Goal: Information Seeking & Learning: Learn about a topic

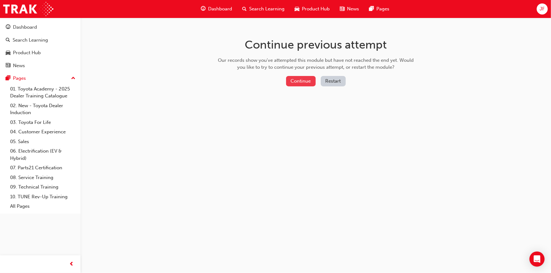
click at [311, 81] on button "Continue" at bounding box center [301, 81] width 30 height 10
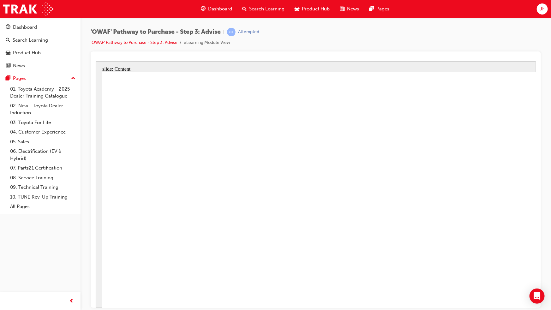
drag, startPoint x: 646, startPoint y: 251, endPoint x: 634, endPoint y: 274, distance: 26.3
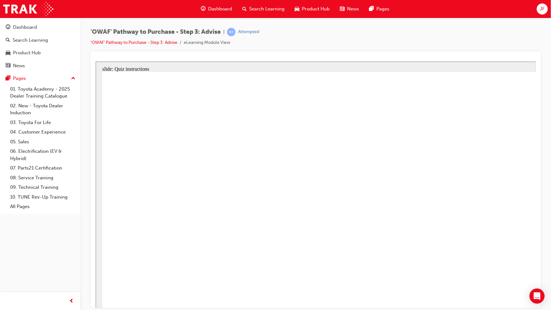
drag, startPoint x: 472, startPoint y: 305, endPoint x: 220, endPoint y: 226, distance: 264.0
drag, startPoint x: 350, startPoint y: 258, endPoint x: 230, endPoint y: 182, distance: 141.9
drag, startPoint x: 234, startPoint y: 300, endPoint x: 236, endPoint y: 263, distance: 37.0
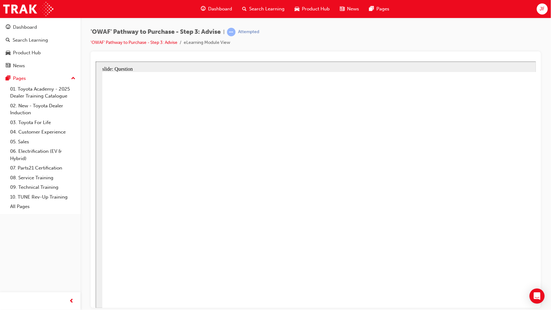
drag, startPoint x: 295, startPoint y: 301, endPoint x: 326, endPoint y: 192, distance: 113.7
drag, startPoint x: 368, startPoint y: 301, endPoint x: 230, endPoint y: 213, distance: 164.3
drag, startPoint x: 468, startPoint y: 324, endPoint x: 456, endPoint y: 209, distance: 115.6
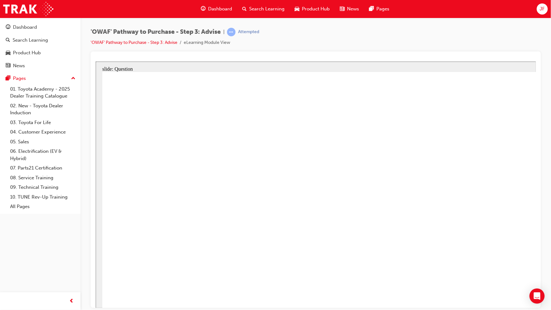
drag, startPoint x: 467, startPoint y: 211, endPoint x: 476, endPoint y: 318, distance: 107.8
drag, startPoint x: 473, startPoint y: 272, endPoint x: 469, endPoint y: 219, distance: 53.5
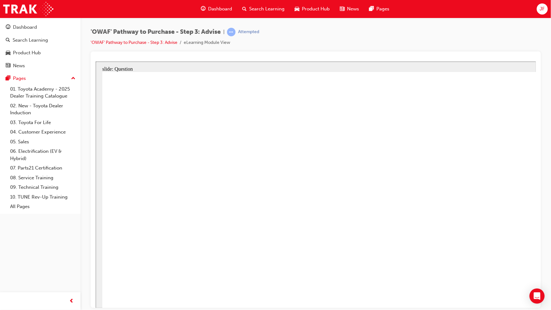
click at [385, 273] on div "Rectangle 1 Rectangle 1 Incorrect You did not select the correct response. Plea…" at bounding box center [371, 214] width 538 height 285
drag, startPoint x: 541, startPoint y: 266, endPoint x: 359, endPoint y: 250, distance: 182.3
drag, startPoint x: 534, startPoint y: 277, endPoint x: 222, endPoint y: 246, distance: 313.6
drag, startPoint x: 558, startPoint y: 270, endPoint x: 402, endPoint y: 257, distance: 156.5
drag, startPoint x: 519, startPoint y: 251, endPoint x: 365, endPoint y: 246, distance: 153.5
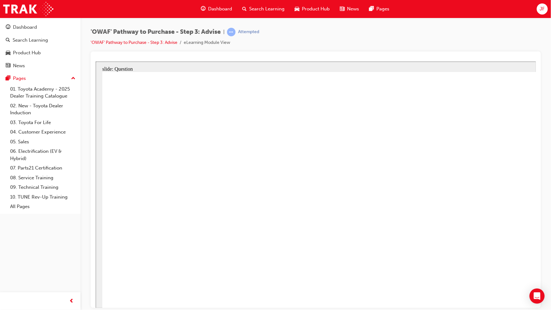
drag, startPoint x: 490, startPoint y: 267, endPoint x: 372, endPoint y: 259, distance: 117.5
drag, startPoint x: 497, startPoint y: 269, endPoint x: 230, endPoint y: 257, distance: 267.5
drag, startPoint x: 553, startPoint y: 260, endPoint x: 228, endPoint y: 256, distance: 325.0
drag, startPoint x: 548, startPoint y: 264, endPoint x: 230, endPoint y: 261, distance: 318.7
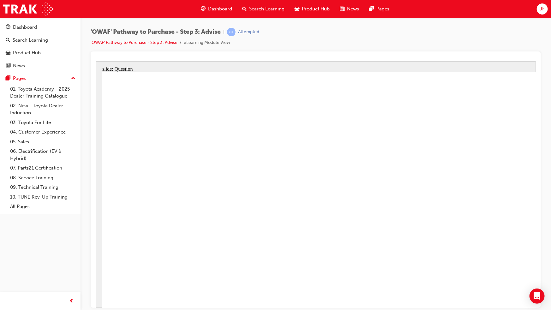
drag, startPoint x: 186, startPoint y: 191, endPoint x: 393, endPoint y: 273, distance: 222.0
drag, startPoint x: 269, startPoint y: 233, endPoint x: 468, endPoint y: 215, distance: 199.4
drag, startPoint x: 185, startPoint y: 231, endPoint x: 452, endPoint y: 240, distance: 266.4
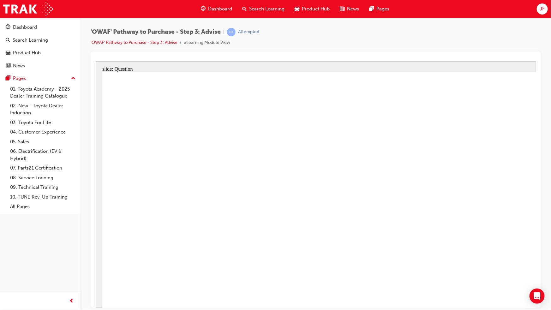
drag, startPoint x: 196, startPoint y: 276, endPoint x: 419, endPoint y: 248, distance: 225.0
drag, startPoint x: 273, startPoint y: 277, endPoint x: 454, endPoint y: 269, distance: 180.5
drag, startPoint x: 269, startPoint y: 217, endPoint x: 394, endPoint y: 297, distance: 149.3
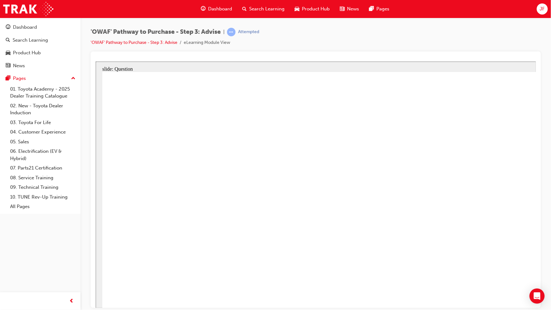
drag, startPoint x: 319, startPoint y: 194, endPoint x: 327, endPoint y: 193, distance: 7.9
drag, startPoint x: 431, startPoint y: 198, endPoint x: 213, endPoint y: 306, distance: 243.3
drag, startPoint x: 269, startPoint y: 177, endPoint x: 352, endPoint y: 186, distance: 83.6
drag, startPoint x: 487, startPoint y: 183, endPoint x: 273, endPoint y: 282, distance: 235.7
drag, startPoint x: 265, startPoint y: 171, endPoint x: 406, endPoint y: 276, distance: 176.0
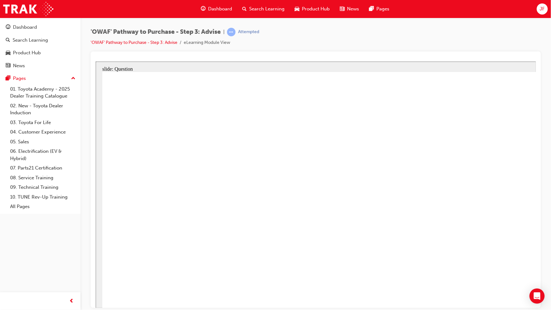
drag, startPoint x: 582, startPoint y: 190, endPoint x: 304, endPoint y: 295, distance: 297.0
drag, startPoint x: 497, startPoint y: 196, endPoint x: 147, endPoint y: 283, distance: 360.5
drag, startPoint x: 375, startPoint y: 190, endPoint x: 149, endPoint y: 289, distance: 246.5
drag, startPoint x: 543, startPoint y: 171, endPoint x: 481, endPoint y: 164, distance: 63.0
drag, startPoint x: 158, startPoint y: 190, endPoint x: 584, endPoint y: 293, distance: 438.1
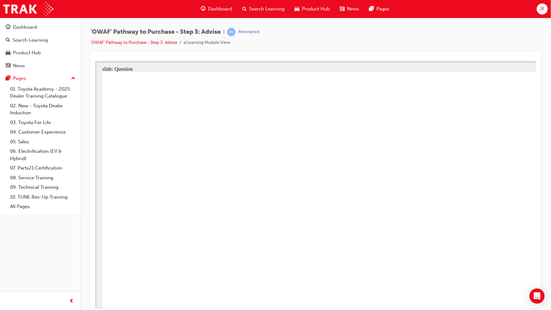
drag, startPoint x: 331, startPoint y: 179, endPoint x: 552, endPoint y: 288, distance: 246.0
drag, startPoint x: 536, startPoint y: 196, endPoint x: 496, endPoint y: 288, distance: 100.0
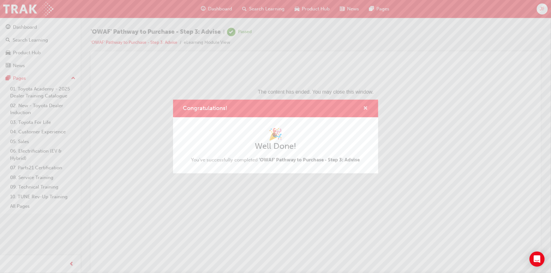
click at [367, 106] on span "cross-icon" at bounding box center [365, 109] width 5 height 6
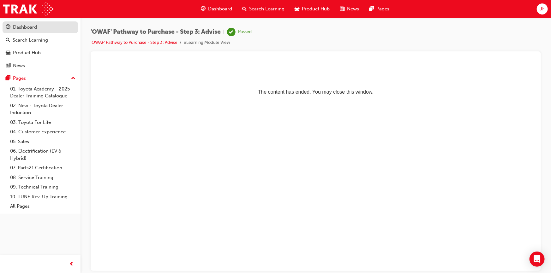
click at [23, 28] on div "Dashboard" at bounding box center [25, 27] width 24 height 7
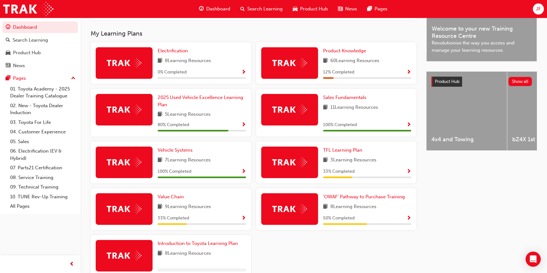
scroll to position [196, 0]
